Goal: Check status: Check status

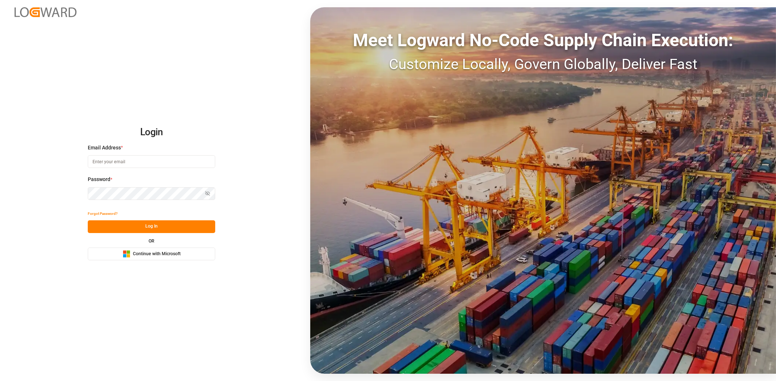
click at [197, 256] on button "Microsoft Logo Continue with Microsoft" at bounding box center [151, 254] width 127 height 13
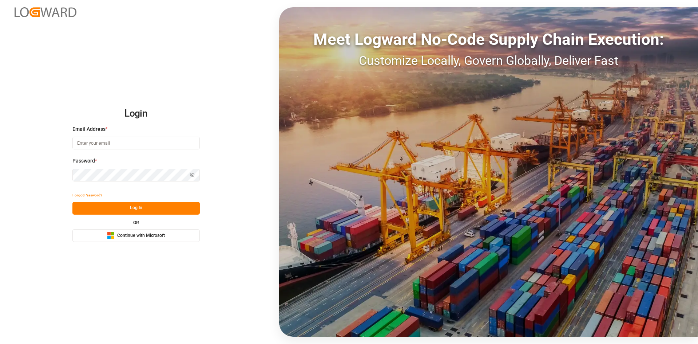
click at [146, 236] on span "Continue with Microsoft" at bounding box center [141, 235] width 48 height 7
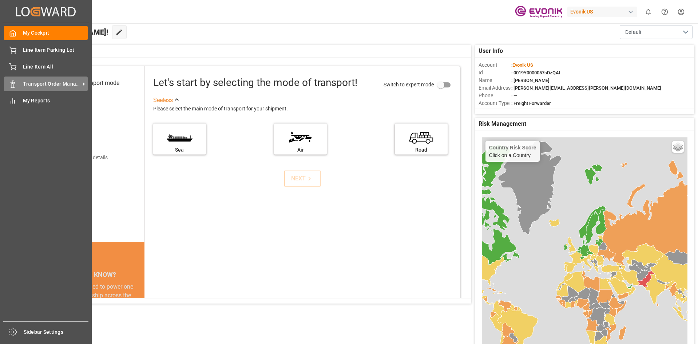
click at [37, 88] on div "Transport Order Management Transport Order Management" at bounding box center [46, 83] width 84 height 14
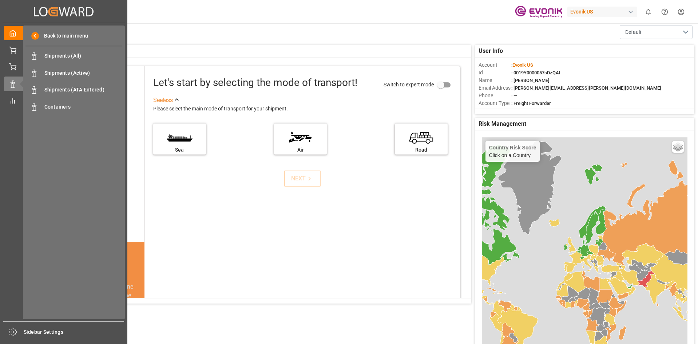
click at [54, 116] on div "Back to main menu Shipments (All) Shipments (All) Shipments (Active) Shipments …" at bounding box center [74, 171] width 102 height 293
click at [54, 106] on span "Containers" at bounding box center [83, 107] width 78 height 8
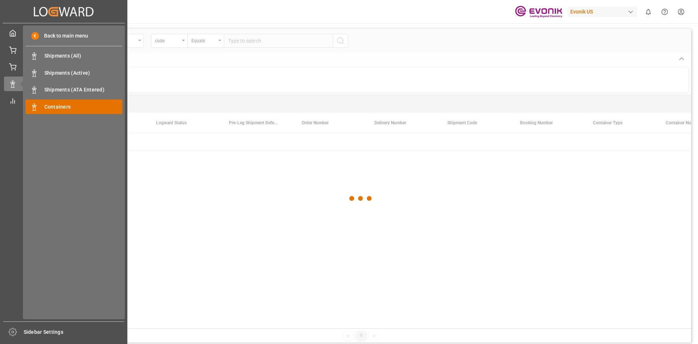
click at [63, 108] on span "Containers" at bounding box center [83, 107] width 78 height 8
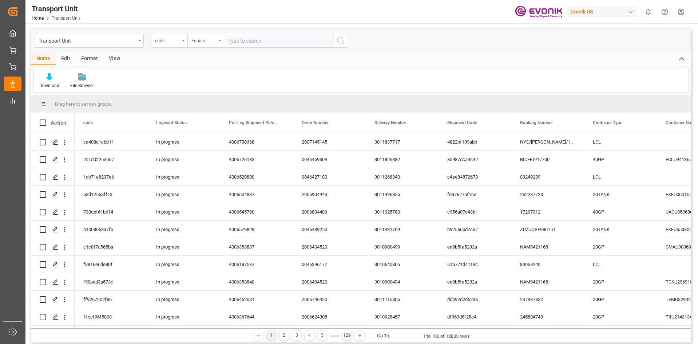
click at [186, 40] on div "code" at bounding box center [169, 41] width 36 height 14
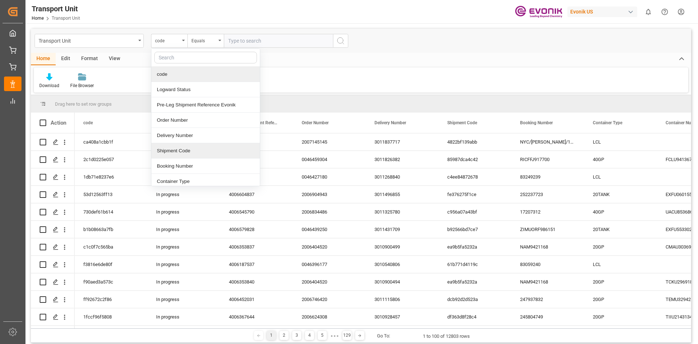
scroll to position [36, 0]
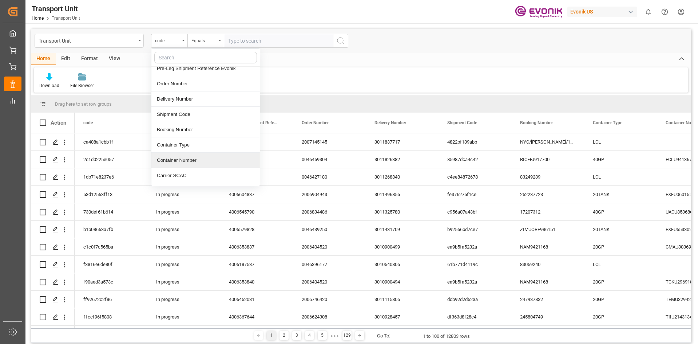
click at [175, 160] on div "Container Number" at bounding box center [205, 160] width 108 height 15
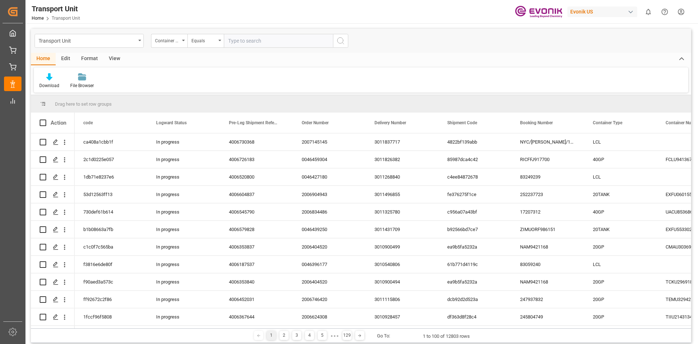
click at [250, 47] on input "text" at bounding box center [278, 41] width 109 height 14
paste input "ITTU4058334"
type input "ITTU4058334"
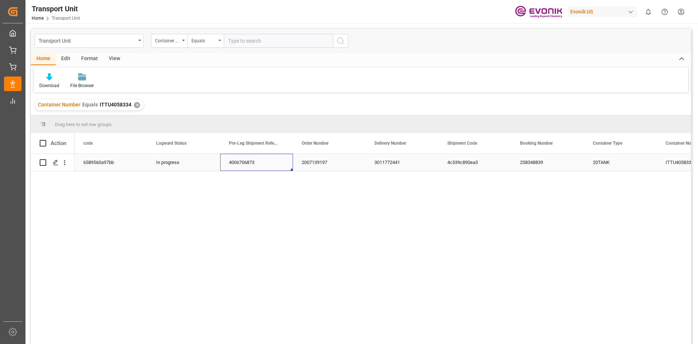
click at [243, 164] on div "4006706873" at bounding box center [256, 162] width 73 height 17
click at [376, 160] on div "3011772441" at bounding box center [402, 162] width 73 height 17
click at [136, 106] on div "✕" at bounding box center [137, 105] width 6 height 6
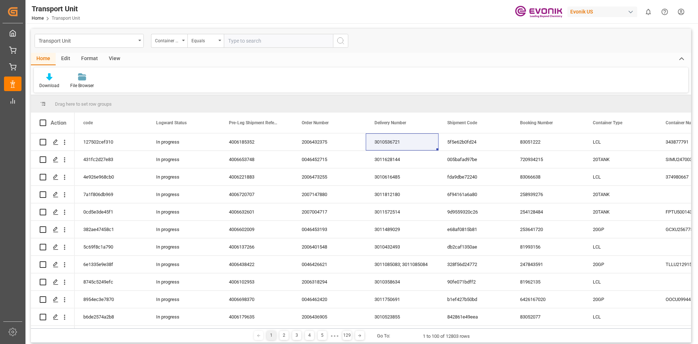
click at [253, 45] on input "text" at bounding box center [278, 41] width 109 height 14
paste input "CXTU1126505"
type input "CXTU1126505"
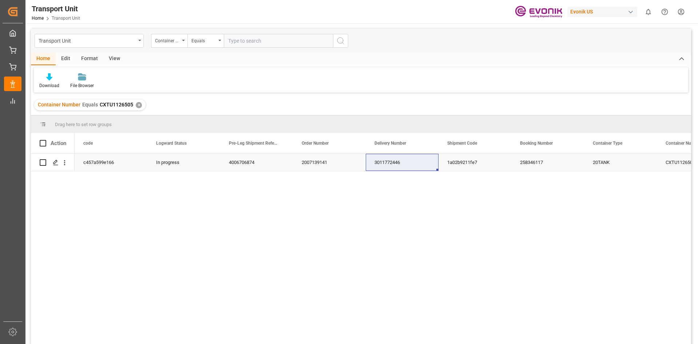
click at [387, 165] on div "3011772446" at bounding box center [402, 162] width 73 height 17
click at [140, 105] on div "✕" at bounding box center [139, 105] width 6 height 6
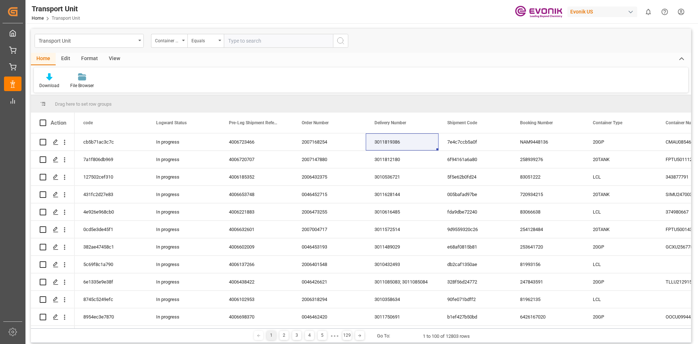
click at [245, 41] on input "text" at bounding box center [278, 41] width 109 height 14
paste input "ITTU4050919"
type input "ITTU4050919"
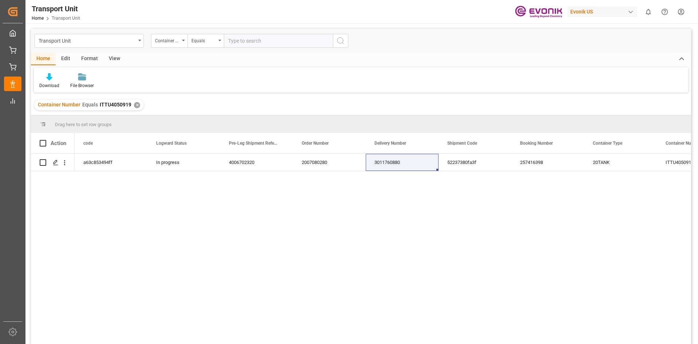
click at [211, 198] on div "a63c853494ff In progress 4006702320 2007080280 3011760880 52237380fa3f 25741639…" at bounding box center [383, 251] width 617 height 195
click at [227, 198] on div "a63c853494ff In progress 4006702320 2007080280 3011760880 52237380fa3f 25741639…" at bounding box center [383, 251] width 617 height 195
click at [390, 166] on div "3011760880" at bounding box center [402, 162] width 73 height 17
